Goal: Book appointment/travel/reservation

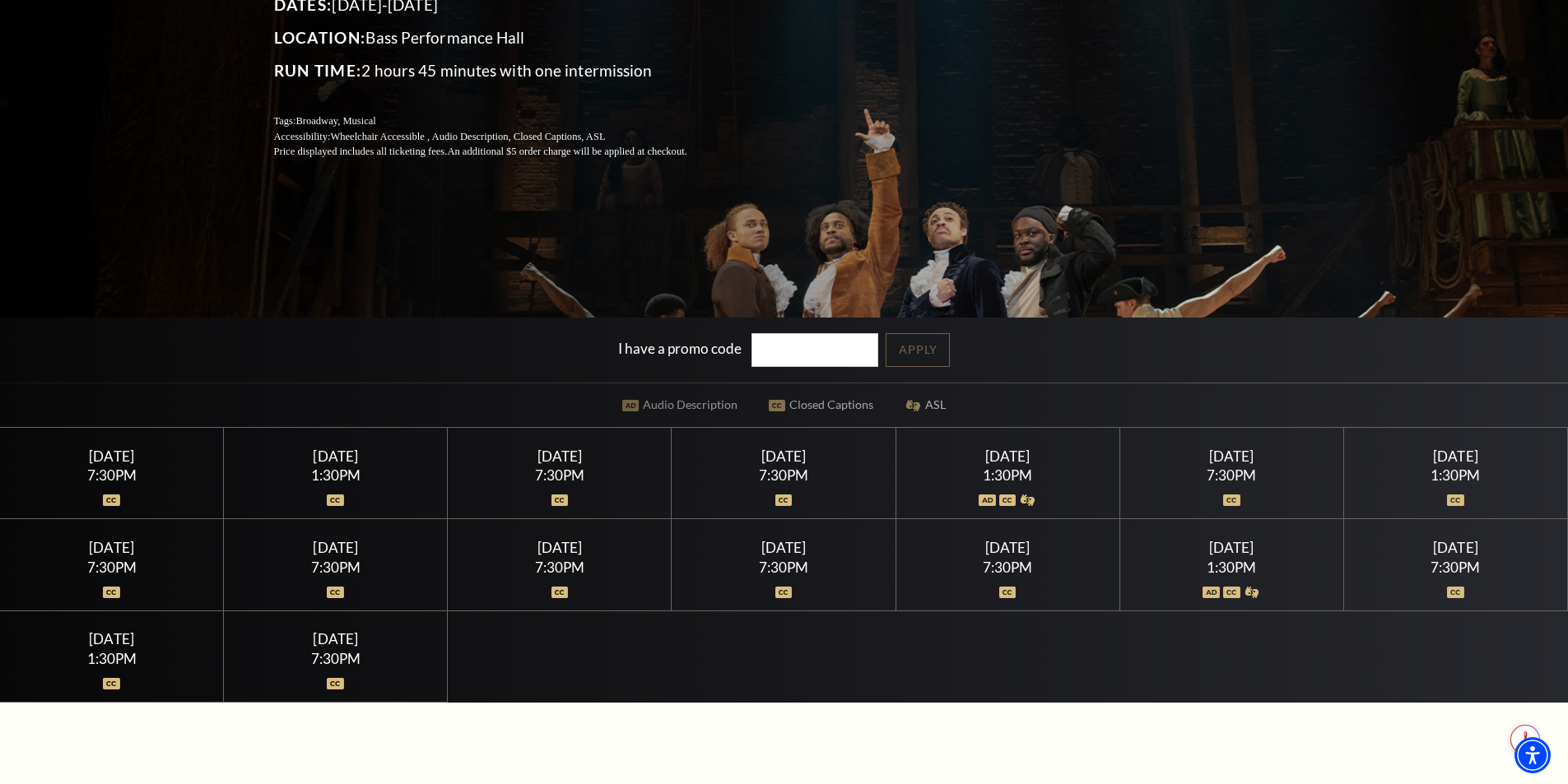
scroll to position [329, 0]
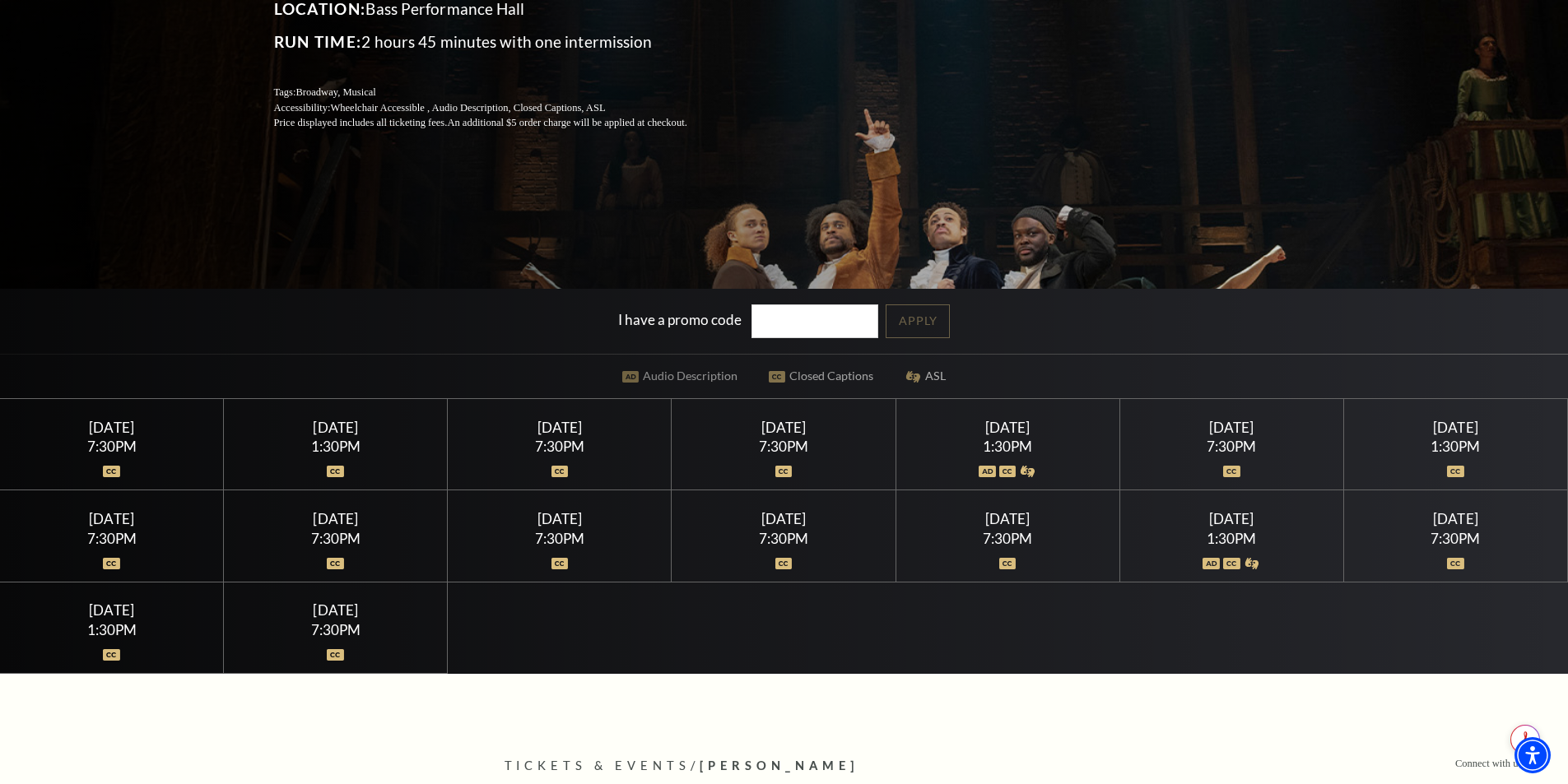
click at [808, 468] on div at bounding box center [784, 461] width 185 height 16
click at [780, 465] on img at bounding box center [784, 471] width 17 height 11
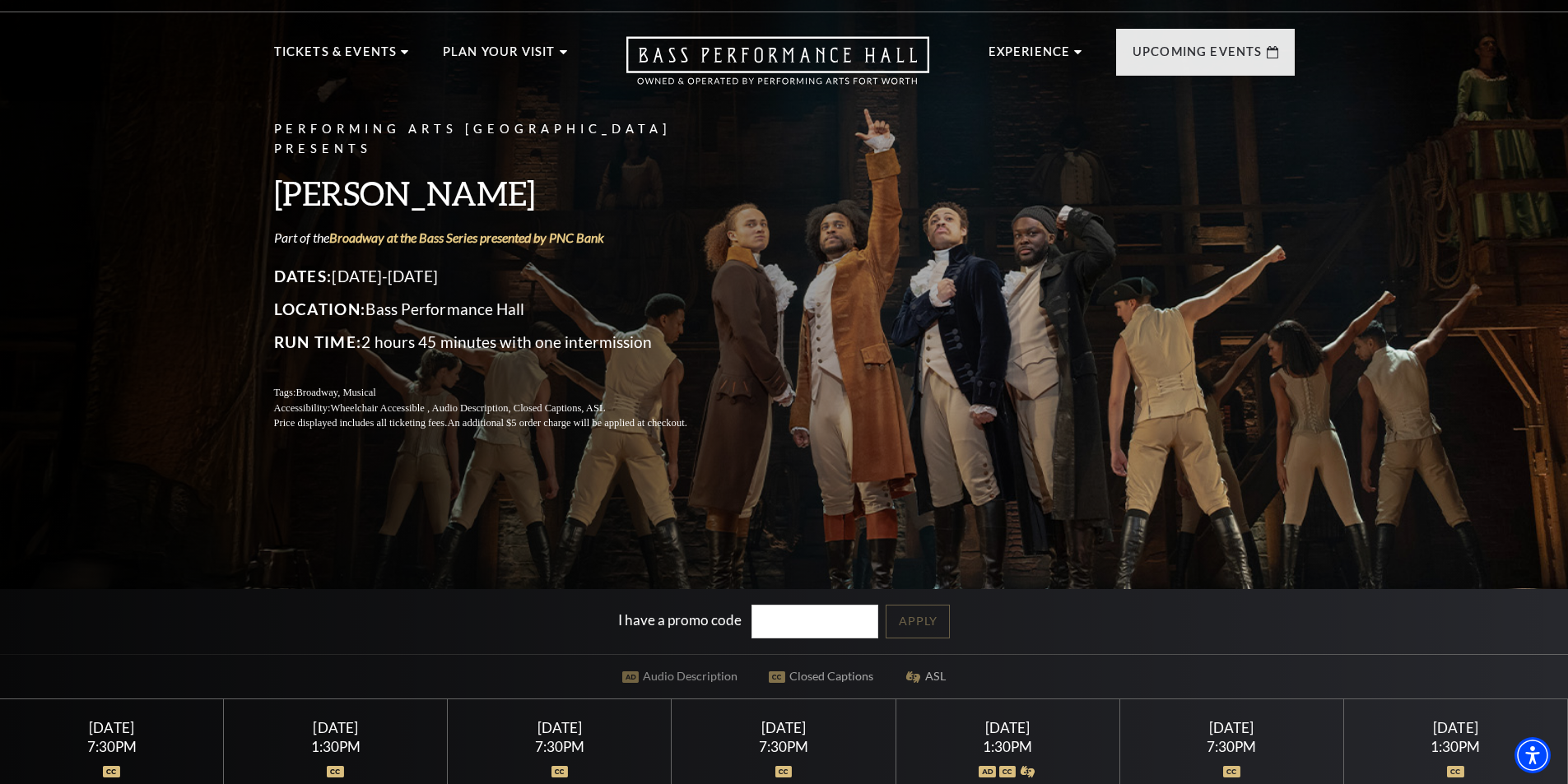
scroll to position [0, 0]
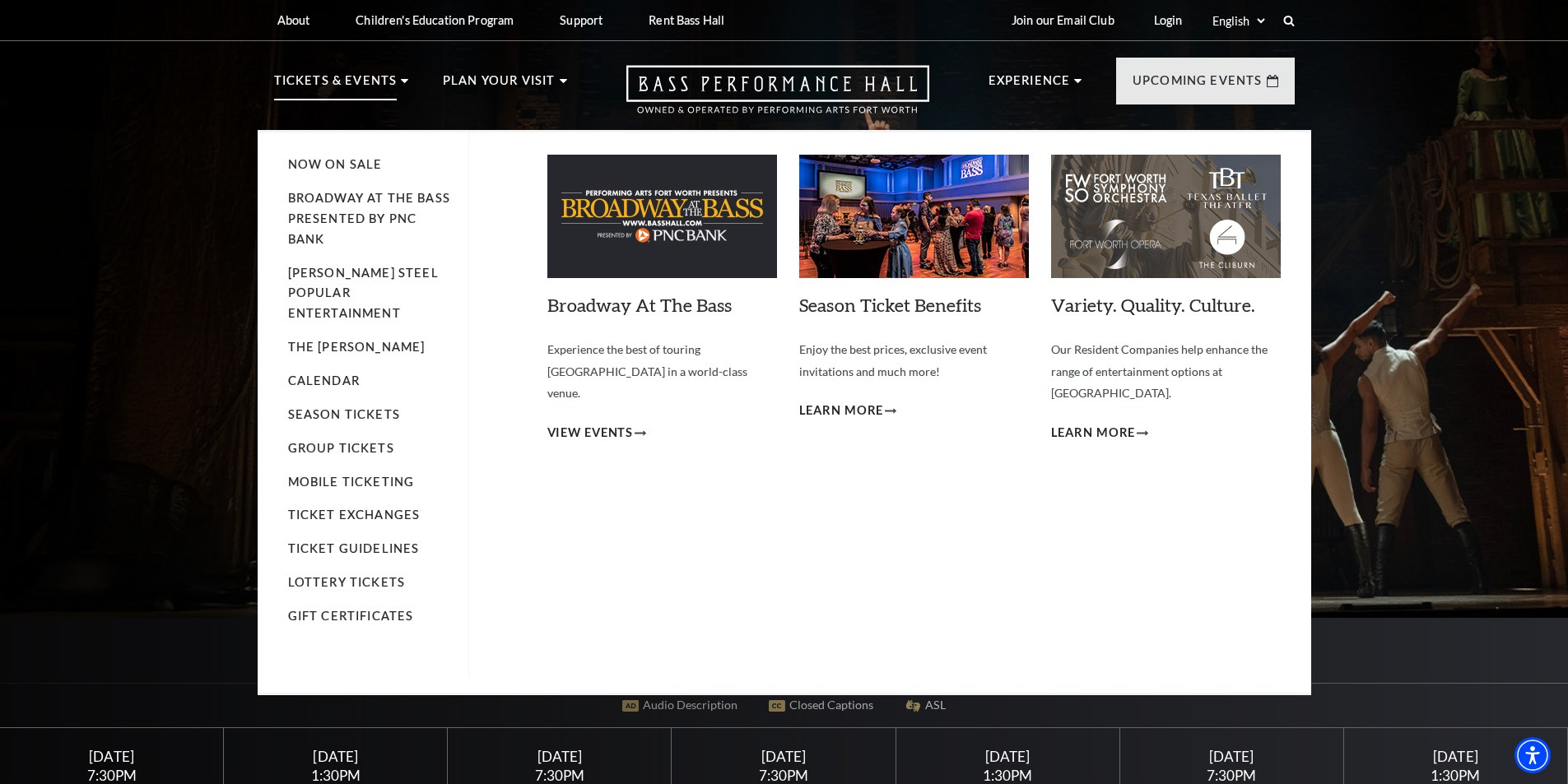
click at [364, 80] on p "Tickets & Events" at bounding box center [336, 85] width 124 height 29
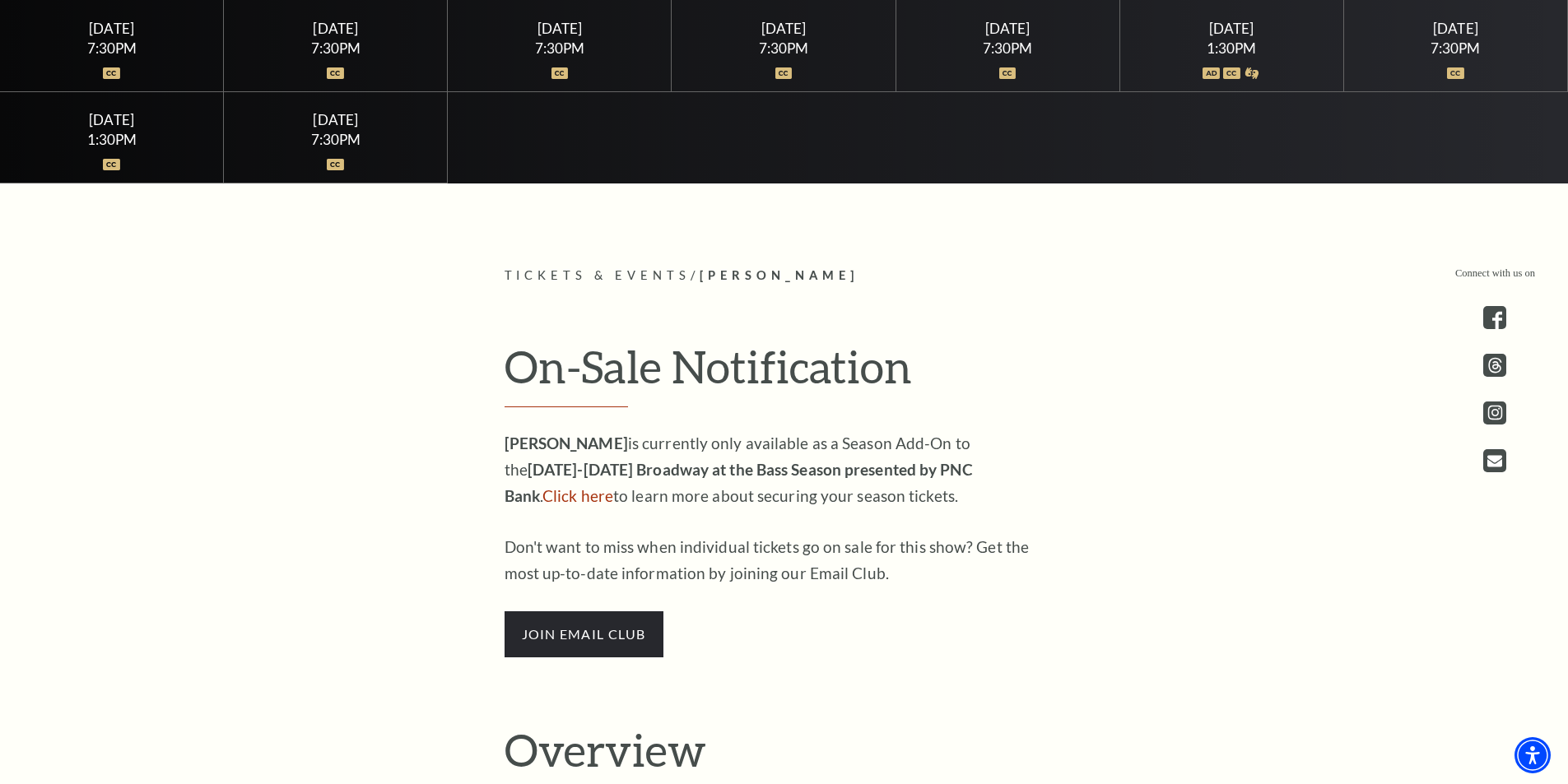
scroll to position [823, 0]
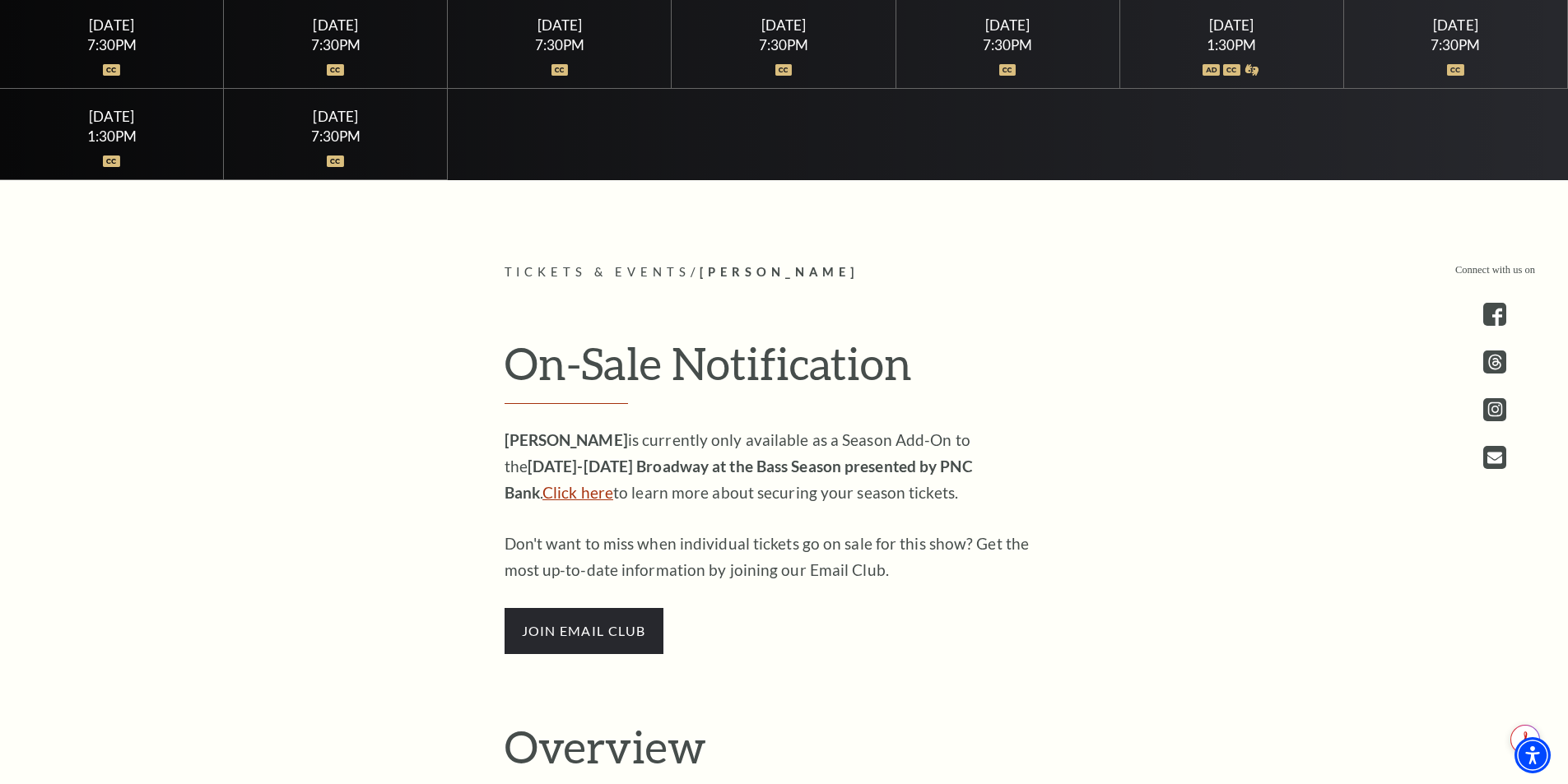
click at [613, 483] on link "Click here" at bounding box center [577, 492] width 70 height 19
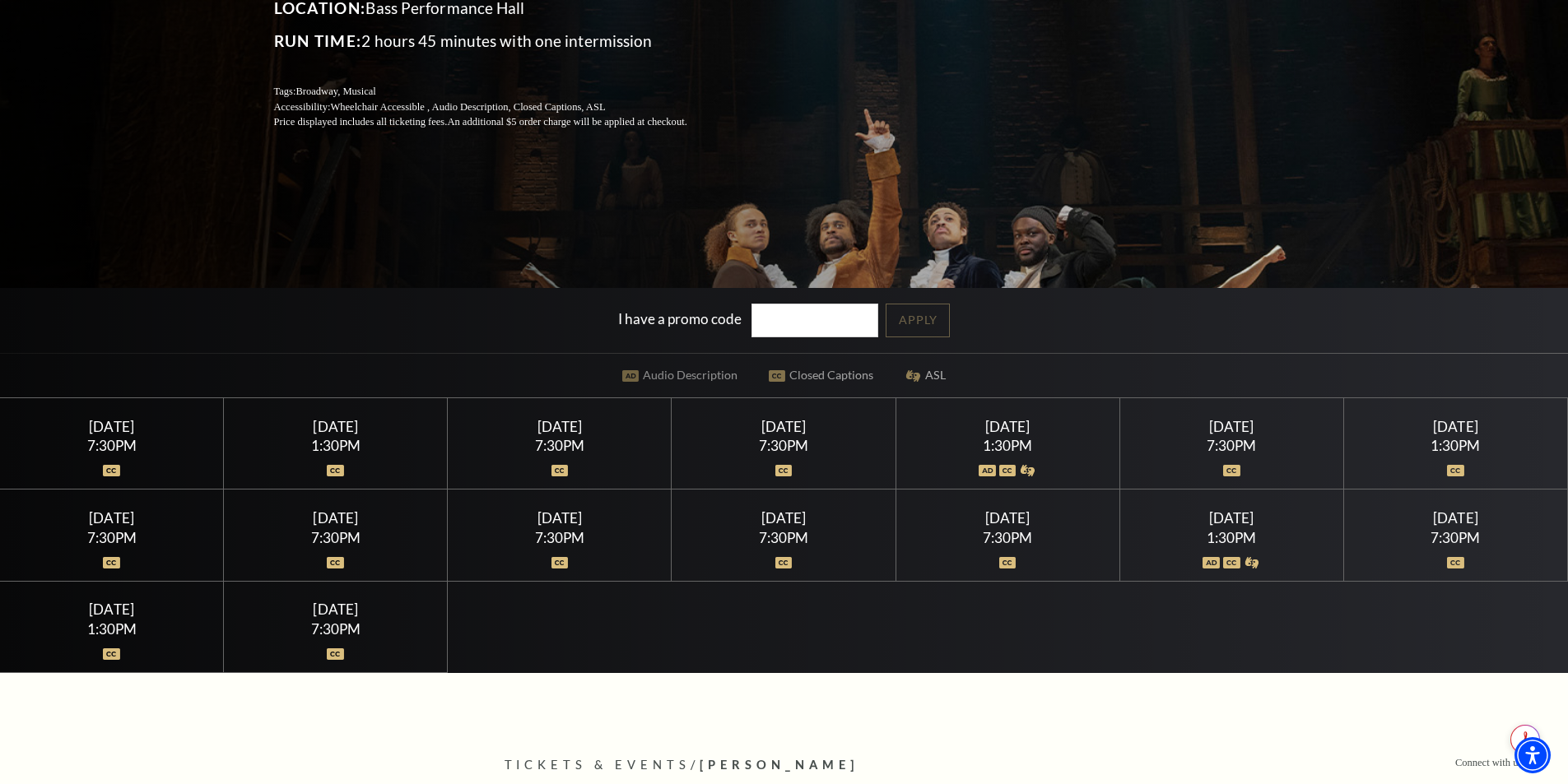
scroll to position [329, 0]
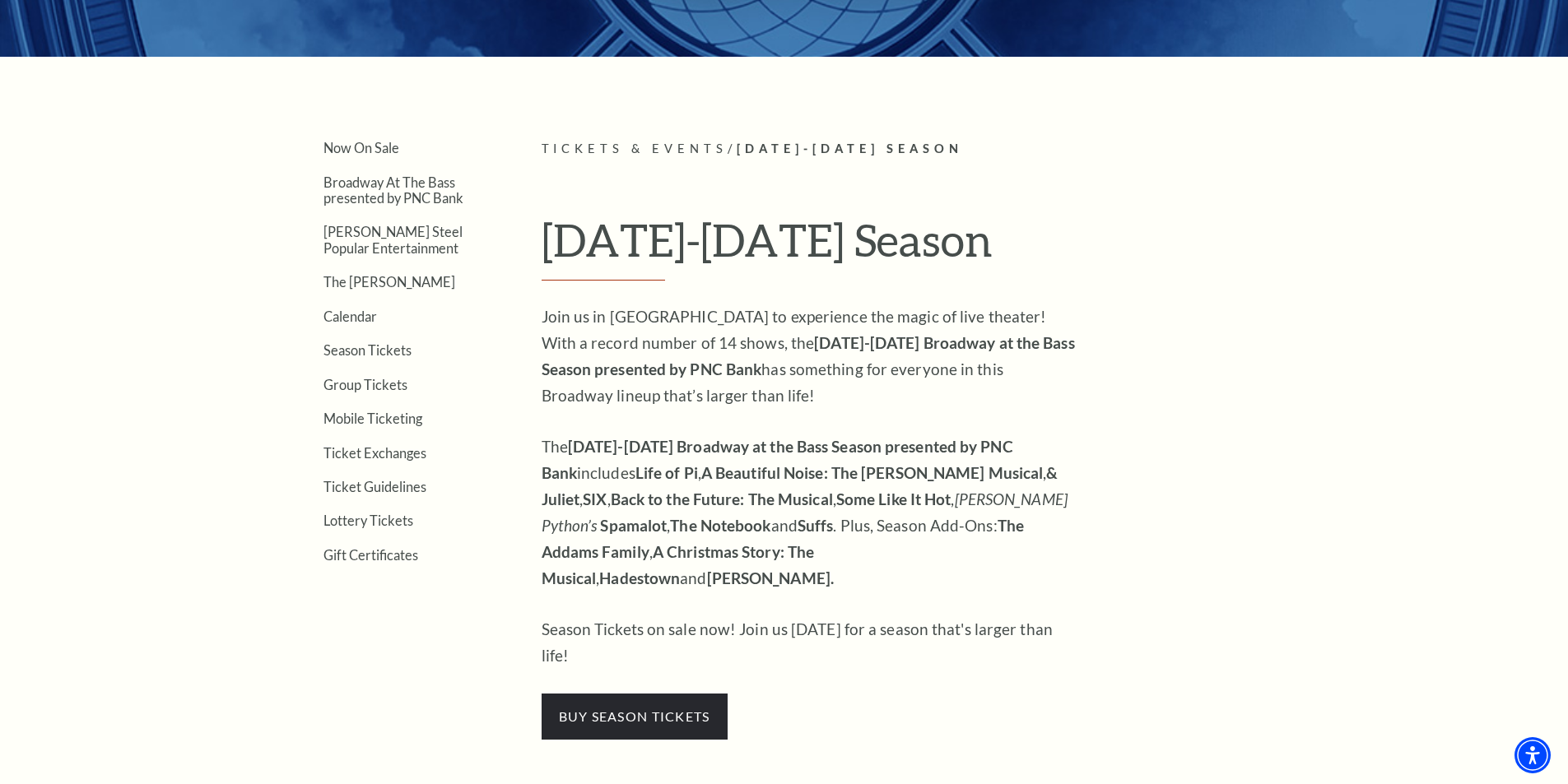
scroll to position [411, 0]
